Goal: Task Accomplishment & Management: Complete application form

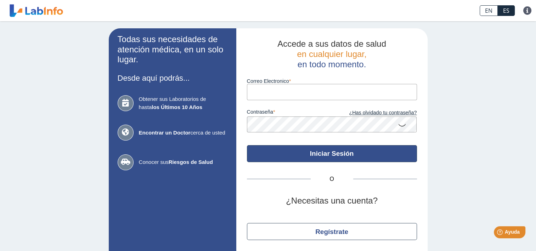
type input "[EMAIL_ADDRESS][DOMAIN_NAME]"
click at [293, 155] on button "Iniciar Sesión" at bounding box center [332, 153] width 170 height 17
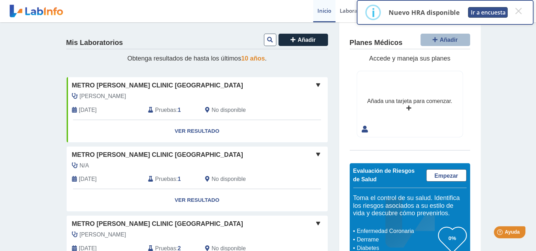
click at [483, 14] on button "Ir a encuesta" at bounding box center [488, 12] width 40 height 11
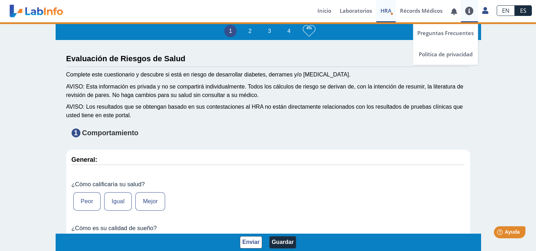
type input "[PERSON_NAME]"
type input "[DATE]"
select select
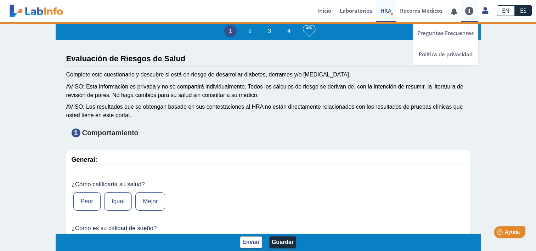
select select
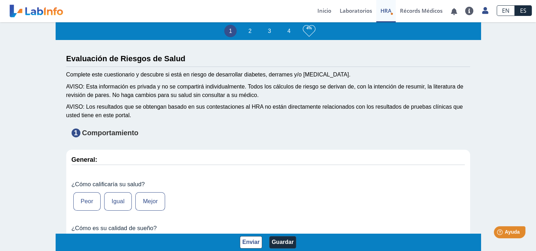
click at [152, 198] on label "Mejor" at bounding box center [150, 201] width 30 height 18
click at [0, 0] on input "Mejor" at bounding box center [0, 0] width 0 height 0
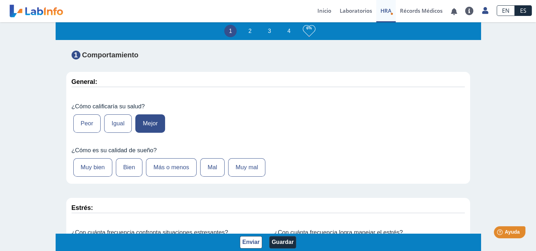
scroll to position [94, 0]
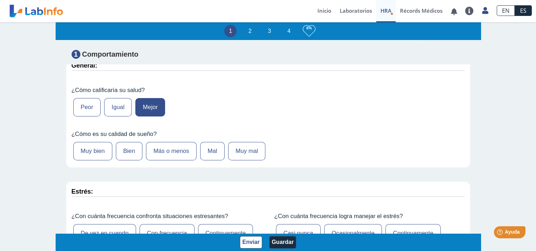
click at [134, 150] on label "Bien" at bounding box center [129, 151] width 27 height 18
click at [0, 0] on input "Bien" at bounding box center [0, 0] width 0 height 0
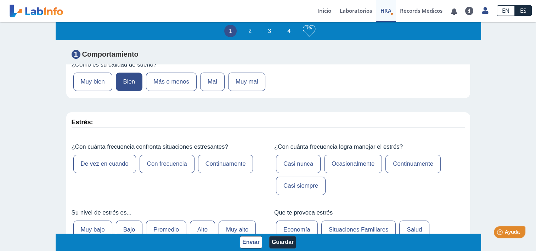
scroll to position [165, 0]
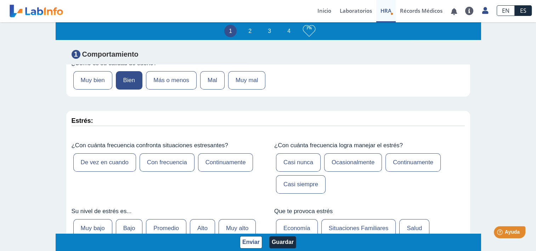
click at [89, 155] on label "De vez en cuando" at bounding box center [104, 162] width 63 height 18
click at [0, 0] on input "De vez en cuando" at bounding box center [0, 0] width 0 height 0
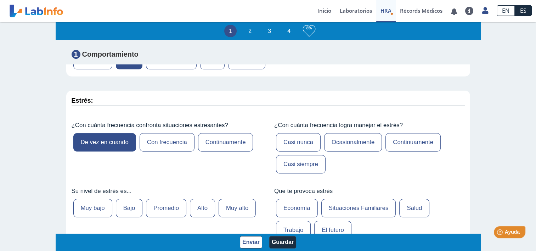
scroll to position [200, 0]
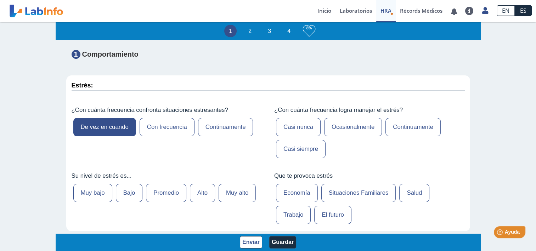
click at [169, 188] on label "Promedio" at bounding box center [166, 193] width 40 height 18
click at [0, 0] on input "Promedio" at bounding box center [0, 0] width 0 height 0
click at [402, 129] on label "Continuamente" at bounding box center [412, 127] width 55 height 18
click at [0, 0] on input "Continuamente" at bounding box center [0, 0] width 0 height 0
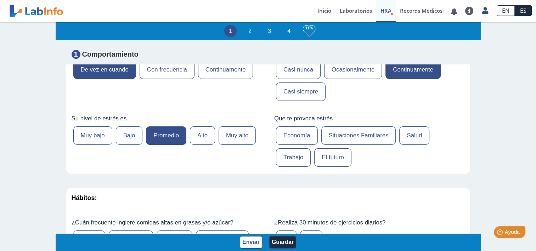
scroll to position [260, 0]
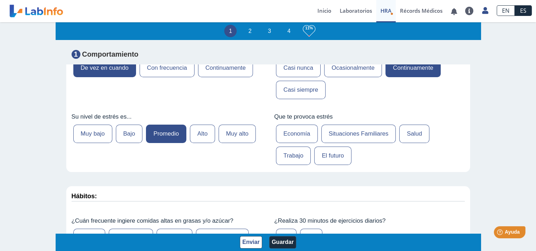
click at [284, 147] on label "Trabajo" at bounding box center [293, 156] width 35 height 18
click at [0, 0] on input "Trabajo" at bounding box center [0, 0] width 0 height 0
click at [342, 125] on label "Situaciones Familiares" at bounding box center [358, 134] width 75 height 18
click at [0, 0] on input "Situaciones Familiares" at bounding box center [0, 0] width 0 height 0
click at [283, 155] on label "Trabajo" at bounding box center [293, 156] width 35 height 18
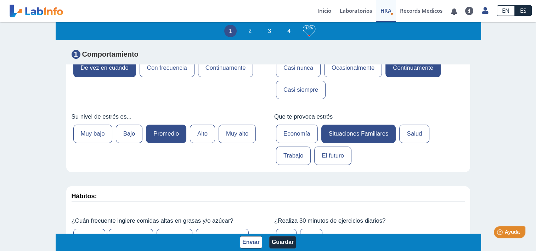
click at [0, 0] on input "Trabajo" at bounding box center [0, 0] width 0 height 0
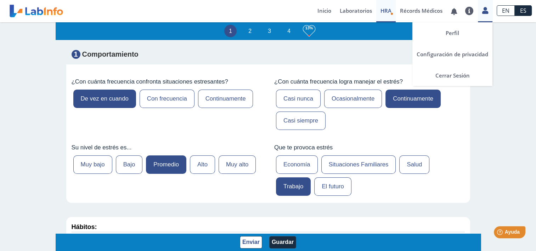
scroll to position [213, 0]
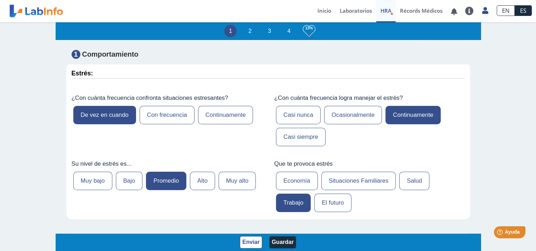
click at [392, 11] on link "HRA Evaluación de Riesgos de Salud" at bounding box center [385, 11] width 19 height 22
click at [329, 11] on link "Inicio" at bounding box center [324, 11] width 22 height 22
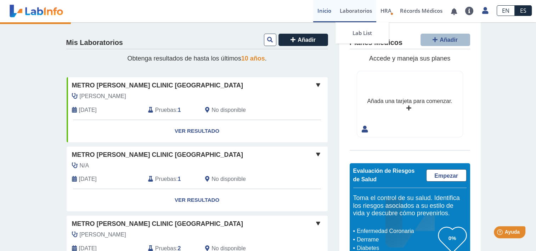
click at [350, 8] on link "Laboratorios" at bounding box center [355, 11] width 41 height 22
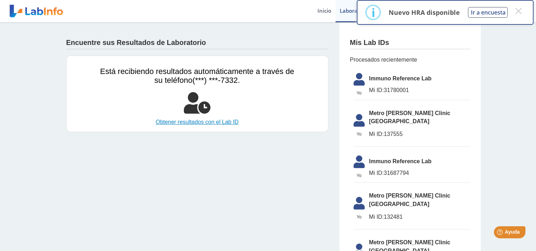
click at [180, 124] on link "Obtener resultados con el Lab ID" at bounding box center [197, 122] width 194 height 9
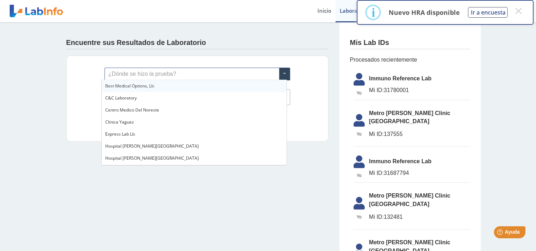
click at [279, 74] on span at bounding box center [284, 74] width 11 height 12
click at [46, 95] on div "Encuentre sus Resultados de Laboratorio ¿Dónde se hizo la prueba? Lab ID (númer…" at bounding box center [268, 159] width 536 height 274
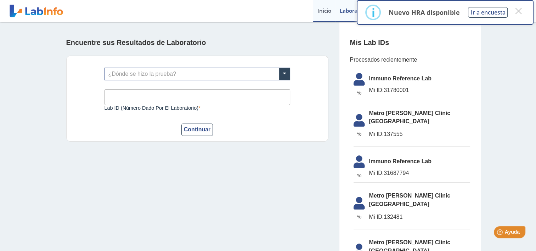
click at [321, 11] on link "Inicio" at bounding box center [324, 11] width 22 height 22
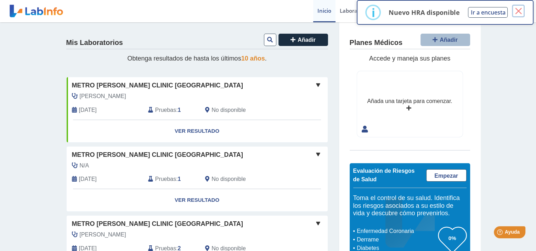
click at [520, 13] on button "×" at bounding box center [518, 11] width 13 height 13
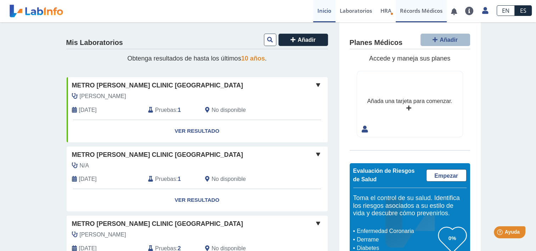
click at [417, 12] on link "Récords Médicos" at bounding box center [421, 11] width 51 height 22
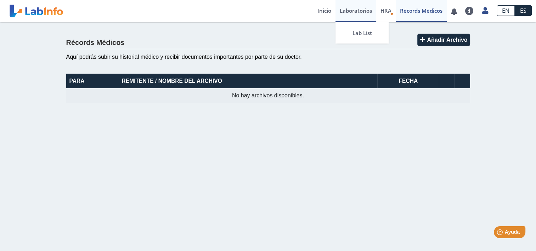
click at [363, 11] on link "Laboratorios" at bounding box center [355, 11] width 41 height 22
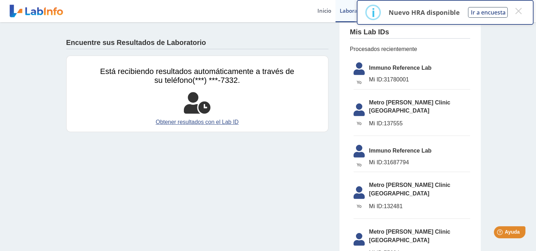
scroll to position [12, 0]
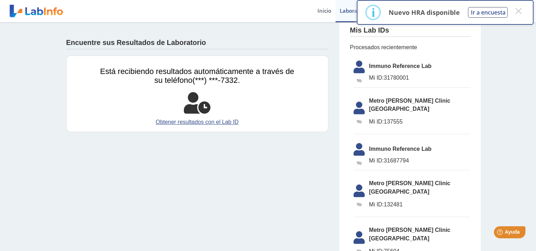
click at [385, 222] on li "Yo Yo Metro Pavia Clinic Bella Vista Mi ID: 75604" at bounding box center [412, 242] width 117 height 41
click at [375, 226] on span "Metro [PERSON_NAME] Clinic [GEOGRAPHIC_DATA]" at bounding box center [419, 234] width 101 height 17
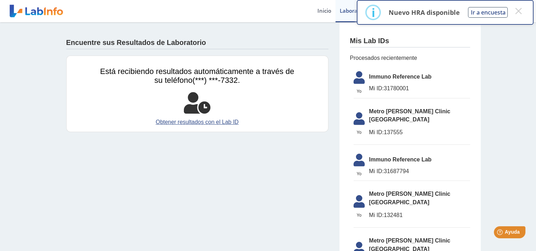
scroll to position [0, 0]
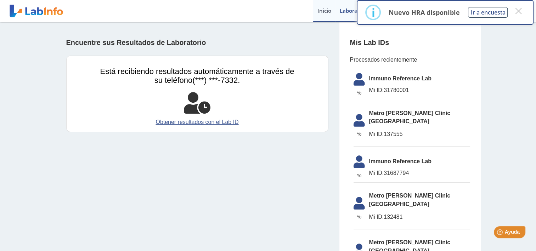
click at [318, 11] on link "Inicio" at bounding box center [324, 11] width 22 height 22
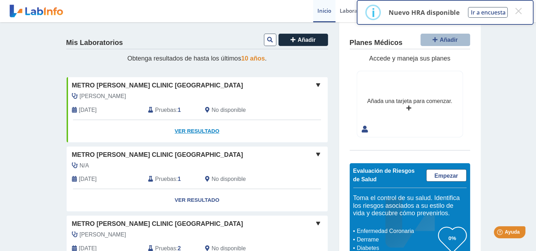
click at [196, 134] on link "Ver Resultado" at bounding box center [197, 131] width 261 height 22
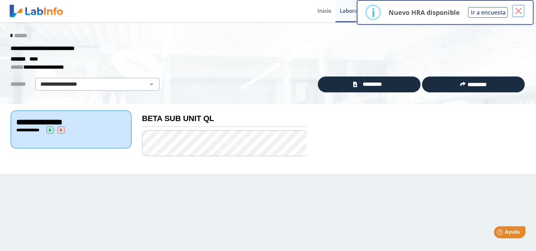
click at [521, 14] on button "×" at bounding box center [518, 11] width 13 height 13
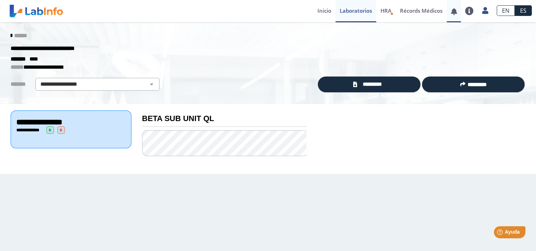
click at [454, 11] on link at bounding box center [454, 11] width 15 height 5
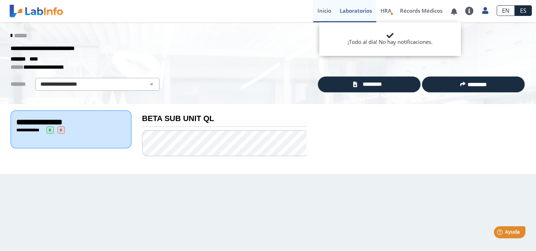
click at [326, 11] on link "Inicio" at bounding box center [324, 11] width 22 height 22
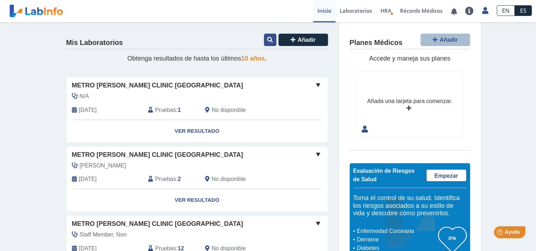
click at [264, 37] on button at bounding box center [270, 40] width 12 height 12
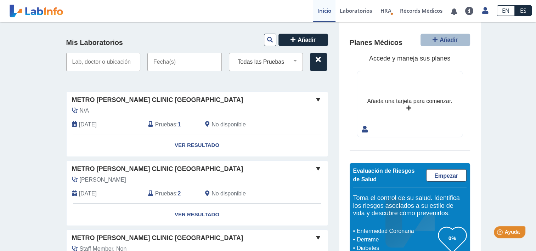
click at [84, 61] on input "text" at bounding box center [103, 62] width 74 height 18
type input "METRO PAVIA"
click at [7, 100] on div "Mis Laboratorios Añadir METRO PAVIA Todas las Pruebas (w)-tsh beta hcg qty beta…" at bounding box center [268, 205] width 536 height 367
click at [508, 81] on div "Mis Laboratorios Añadir METRO PAVIA Todas las Pruebas (w)-tsh beta hcg qty beta…" at bounding box center [268, 205] width 536 height 367
click at [326, 12] on link "Inicio" at bounding box center [324, 11] width 22 height 22
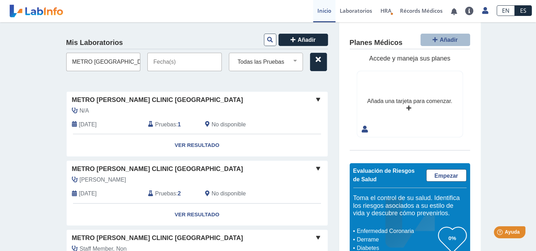
click at [323, 10] on link "Inicio" at bounding box center [324, 11] width 22 height 22
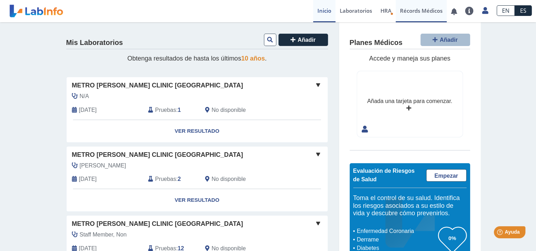
click at [408, 16] on link "Récords Médicos" at bounding box center [421, 11] width 51 height 22
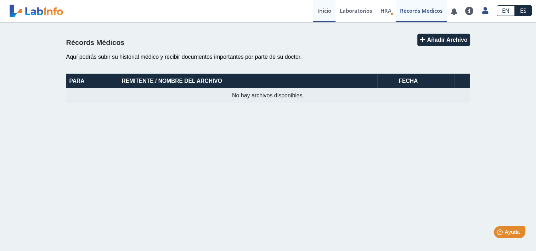
click at [321, 12] on link "Inicio" at bounding box center [324, 11] width 22 height 22
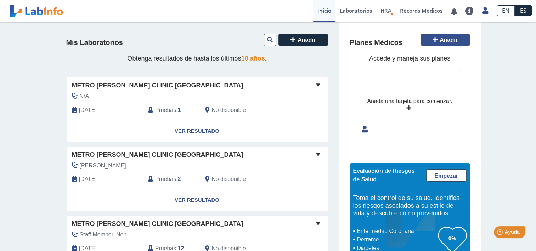
click at [440, 42] on span "Añadir" at bounding box center [449, 40] width 18 height 6
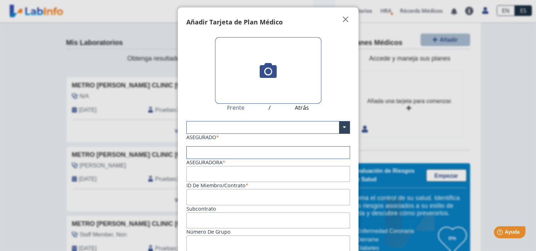
click at [266, 67] on icon at bounding box center [268, 70] width 17 height 17
click at [0, 0] on input "file" at bounding box center [0, 0] width 0 height 0
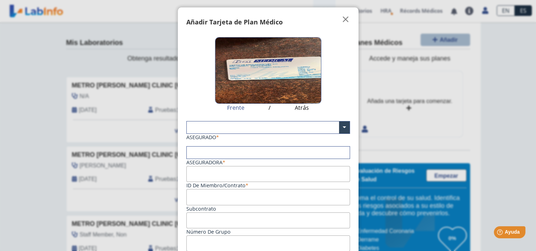
click at [262, 63] on img at bounding box center [268, 70] width 106 height 67
click at [0, 0] on input "file" at bounding box center [0, 0] width 0 height 0
click at [341, 21] on span "" at bounding box center [345, 19] width 9 height 9
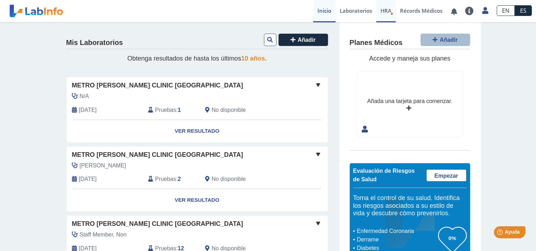
click at [385, 10] on span "HRA" at bounding box center [385, 10] width 11 height 7
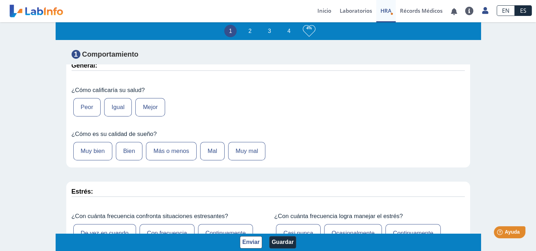
scroll to position [83, 0]
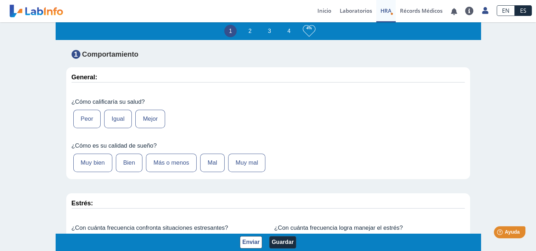
click at [156, 117] on label "Mejor" at bounding box center [150, 119] width 30 height 18
click at [0, 0] on input "Mejor" at bounding box center [0, 0] width 0 height 0
click at [85, 157] on label "Muy bien" at bounding box center [92, 163] width 39 height 18
click at [0, 0] on input "Muy bien" at bounding box center [0, 0] width 0 height 0
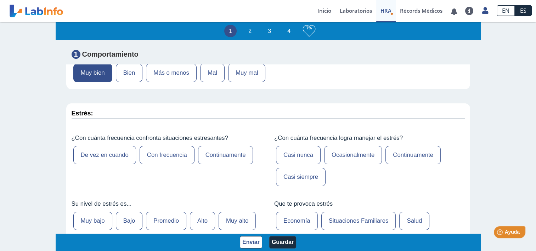
scroll to position [177, 0]
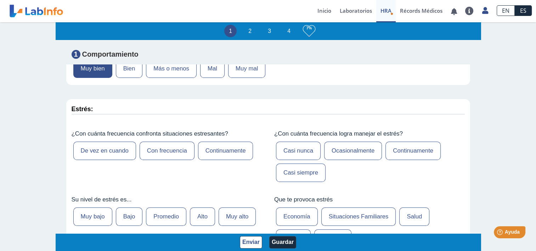
click at [114, 149] on label "De vez en cuando" at bounding box center [104, 151] width 63 height 18
click at [0, 0] on input "De vez en cuando" at bounding box center [0, 0] width 0 height 0
click at [303, 171] on label "Casi siempre" at bounding box center [301, 173] width 50 height 18
click at [0, 0] on input "Casi siempre" at bounding box center [0, 0] width 0 height 0
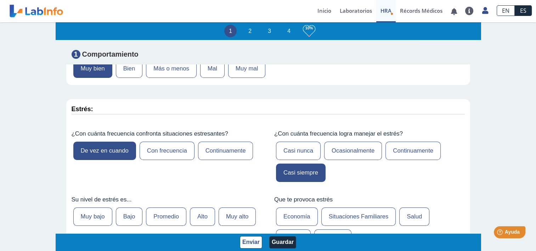
click at [123, 211] on label "Bajo" at bounding box center [129, 217] width 27 height 18
click at [0, 0] on input "Bajo" at bounding box center [0, 0] width 0 height 0
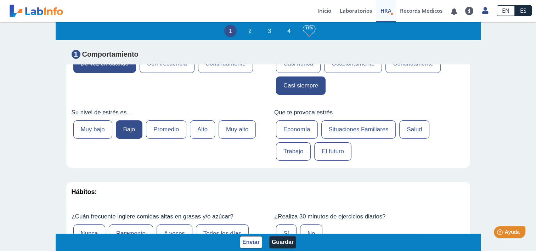
scroll to position [271, 0]
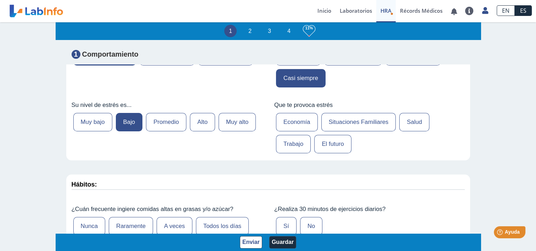
click at [350, 116] on label "Situaciones Familiares" at bounding box center [358, 122] width 75 height 18
click at [0, 0] on input "Situaciones Familiares" at bounding box center [0, 0] width 0 height 0
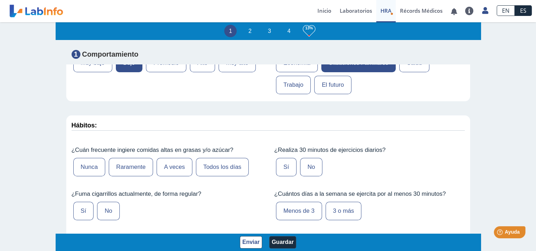
scroll to position [326, 0]
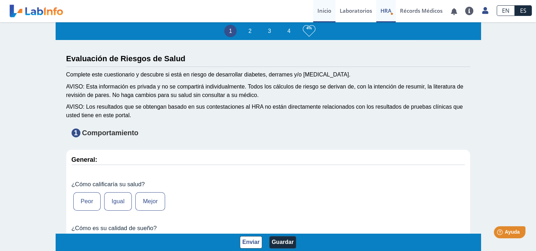
click at [318, 5] on link "Inicio" at bounding box center [324, 11] width 22 height 22
